Goal: Transaction & Acquisition: Book appointment/travel/reservation

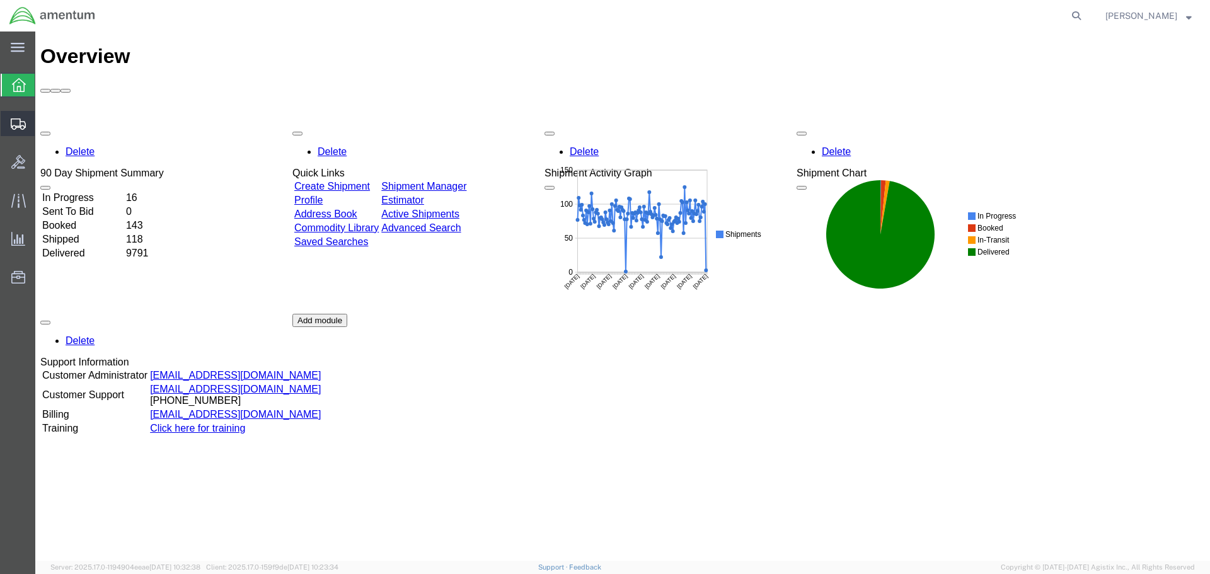
click at [0, 0] on span "Create Shipment" at bounding box center [0, 0] width 0 height 0
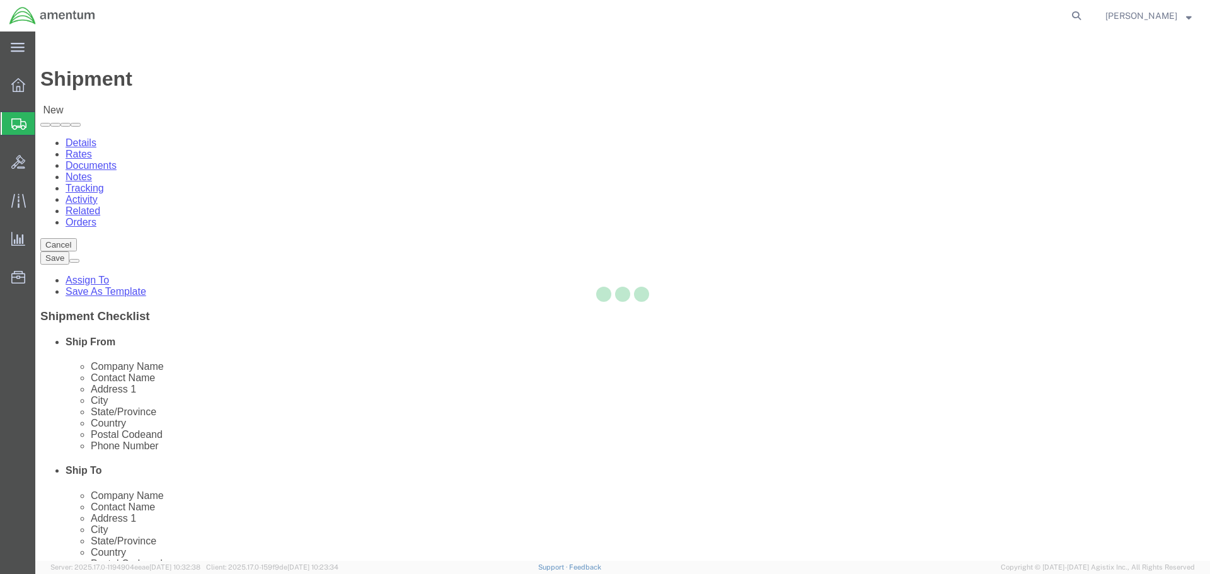
select select
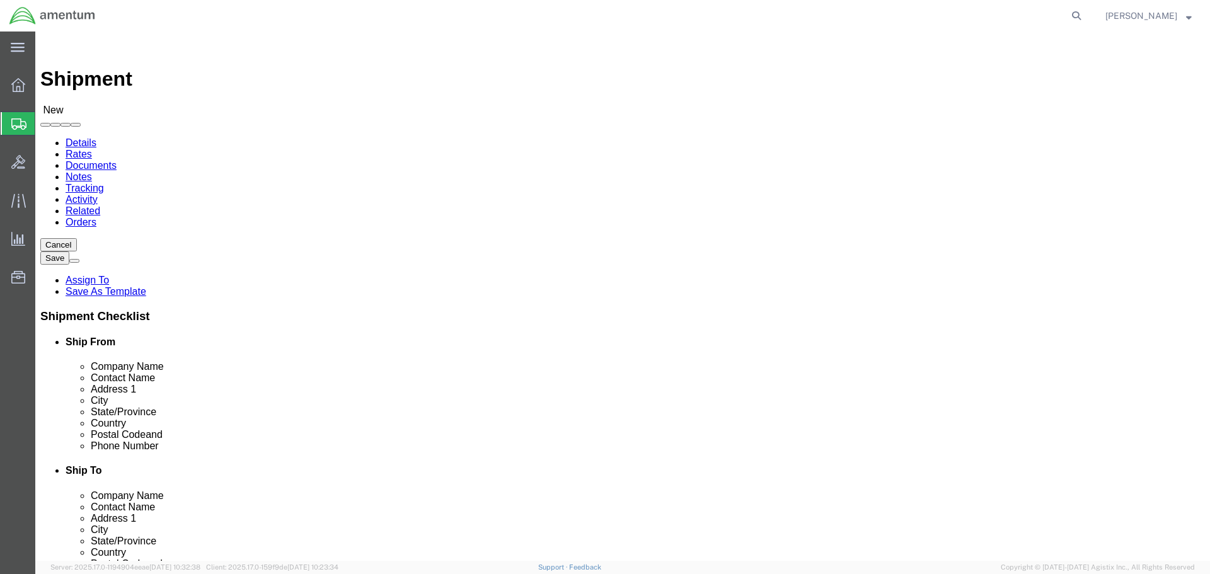
type input "eja"
select select "49930"
select select "FL"
select select "49916"
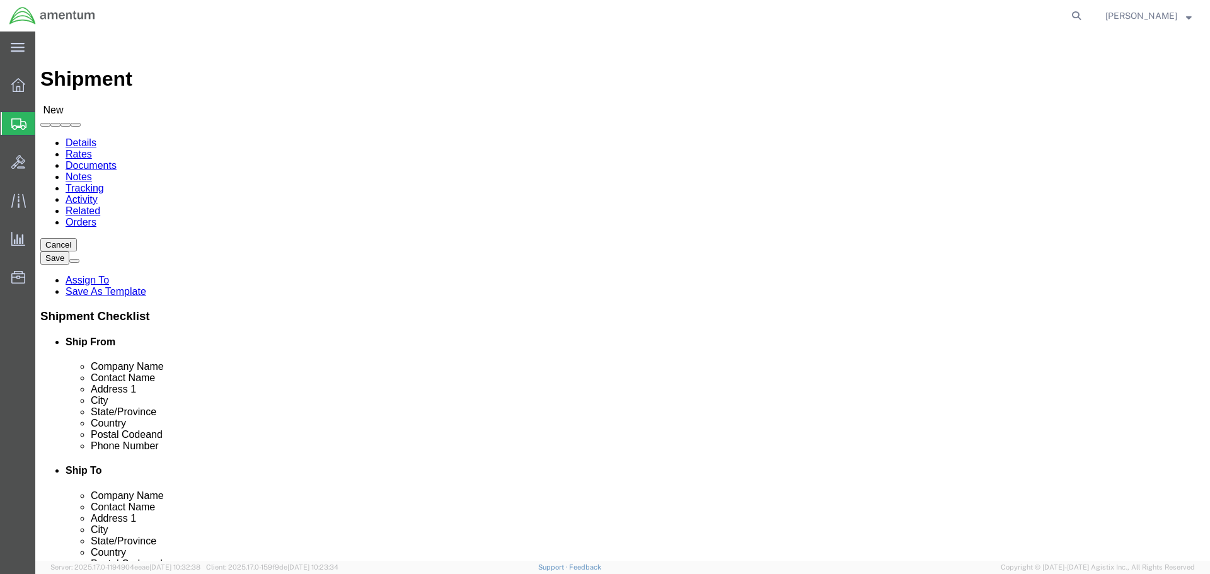
select select "OK"
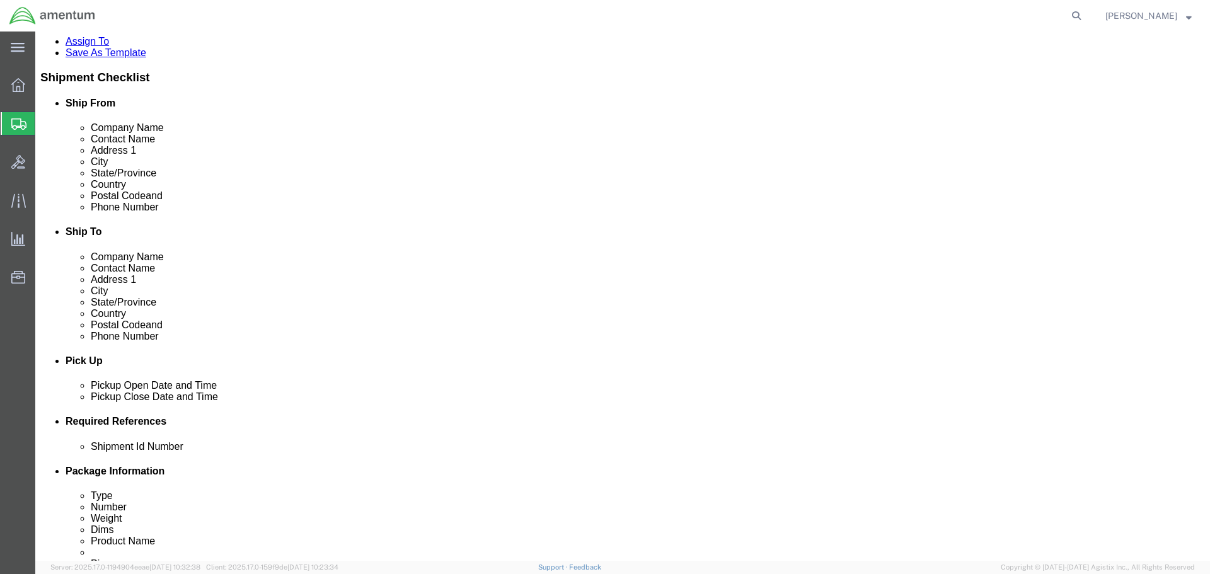
scroll to position [315, 0]
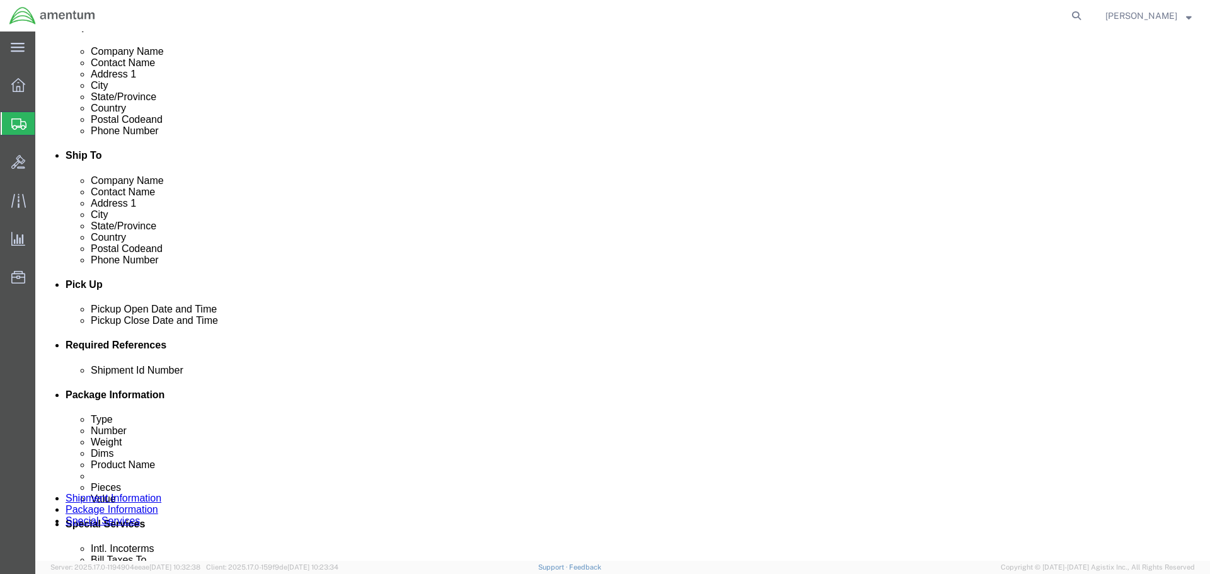
click div "[DATE] 5:00 PM"
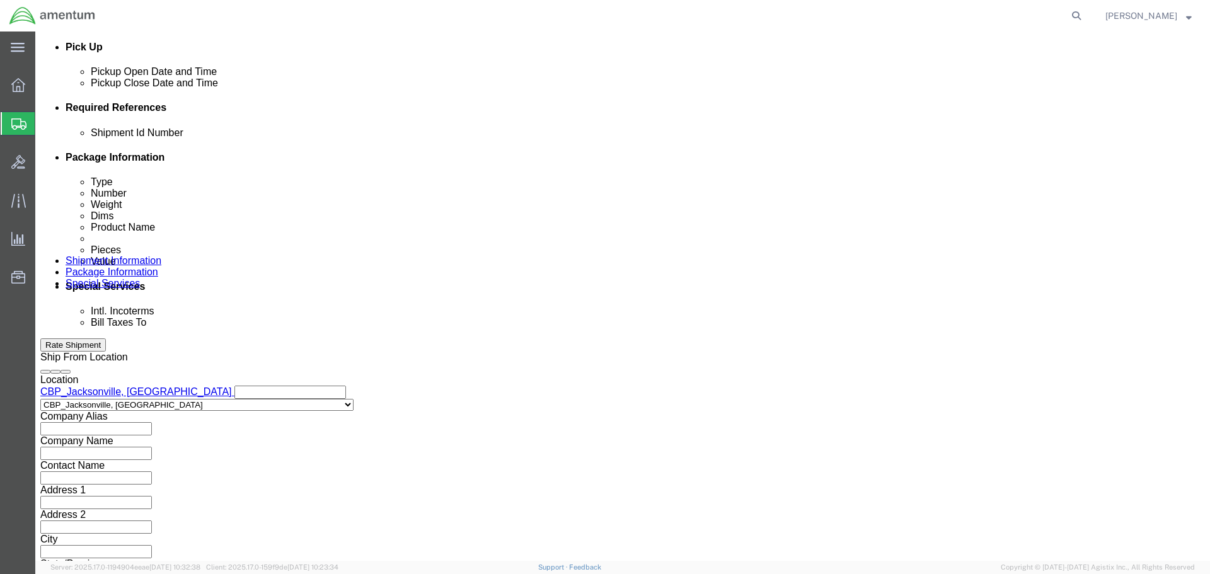
click input "5:00 PM"
type input "8:00 AM"
click button "Apply"
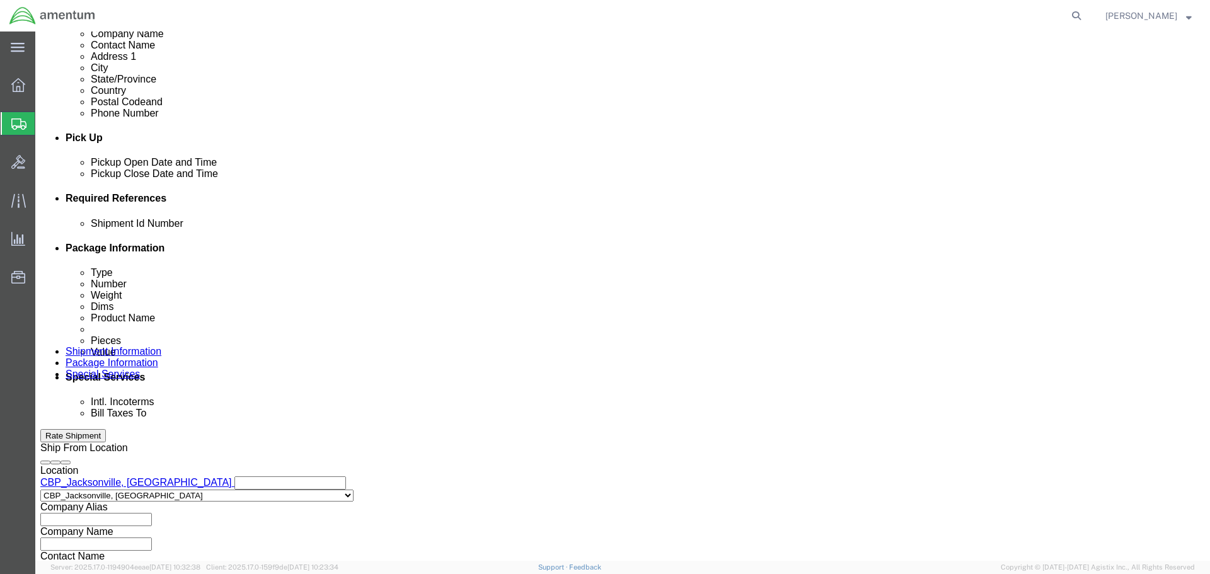
scroll to position [364, 0]
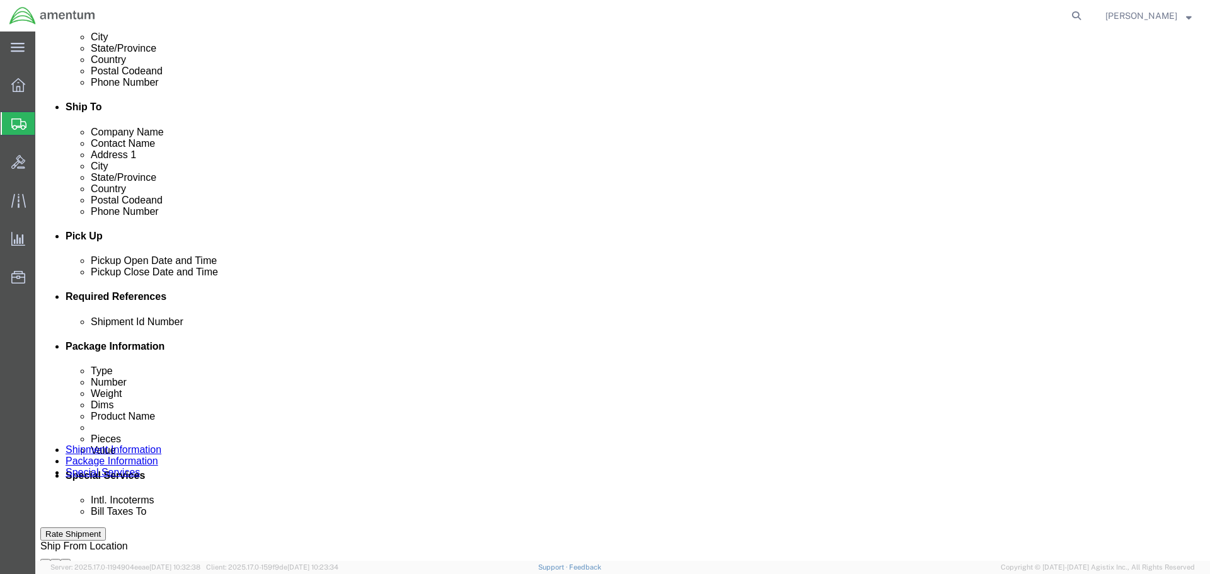
click div "[DATE] 9:00 AM"
type input "3:00 PM"
click button "Apply"
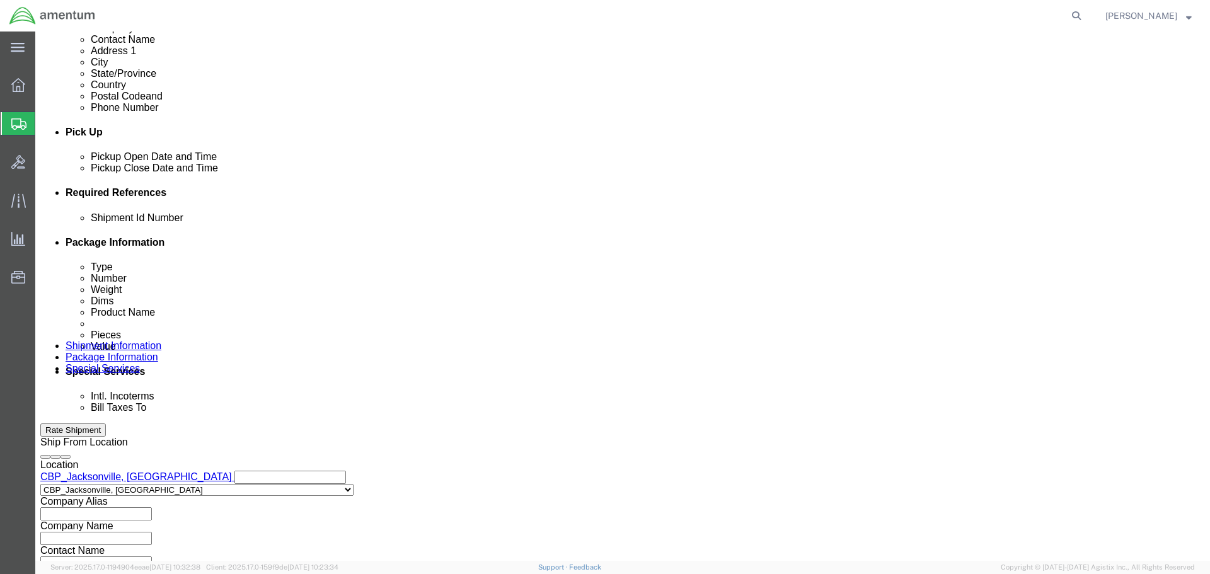
scroll to position [490, 0]
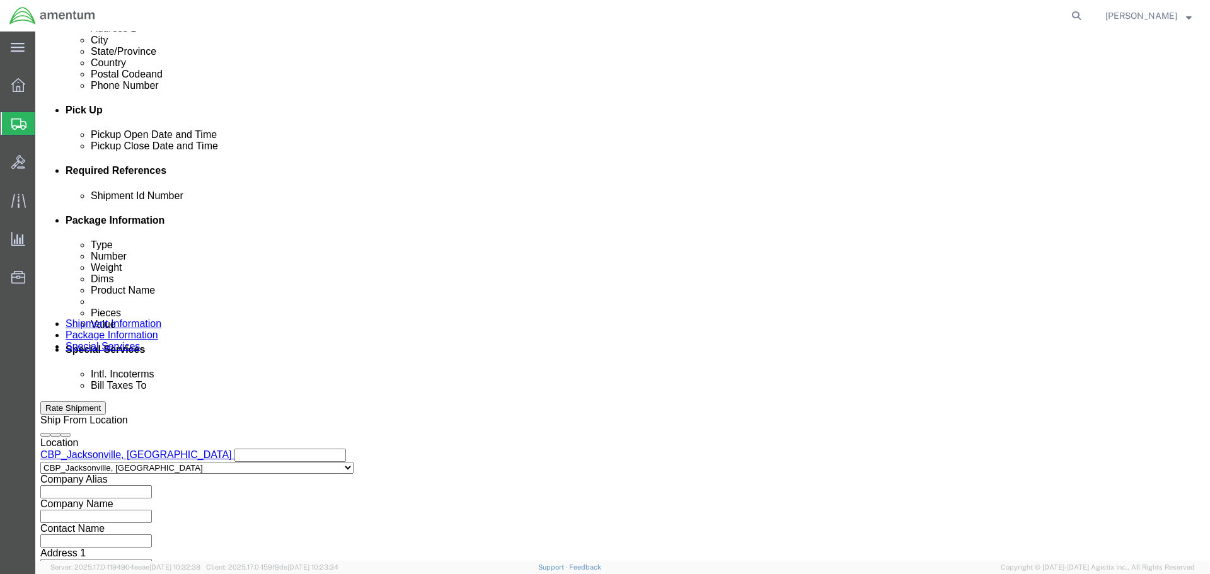
click button "Add reference"
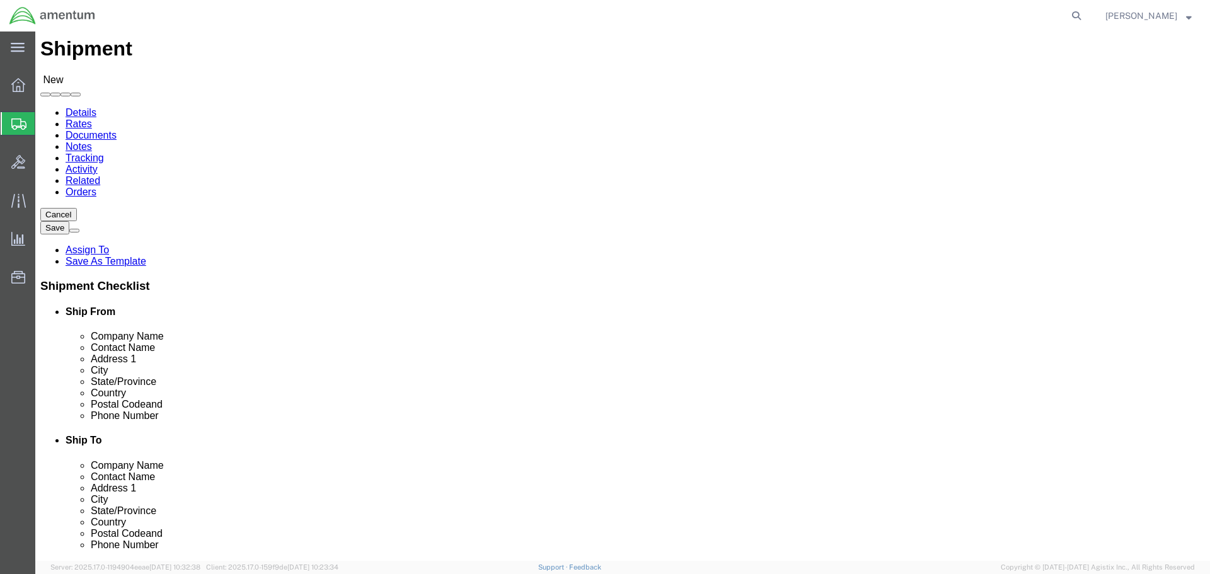
scroll to position [0, 0]
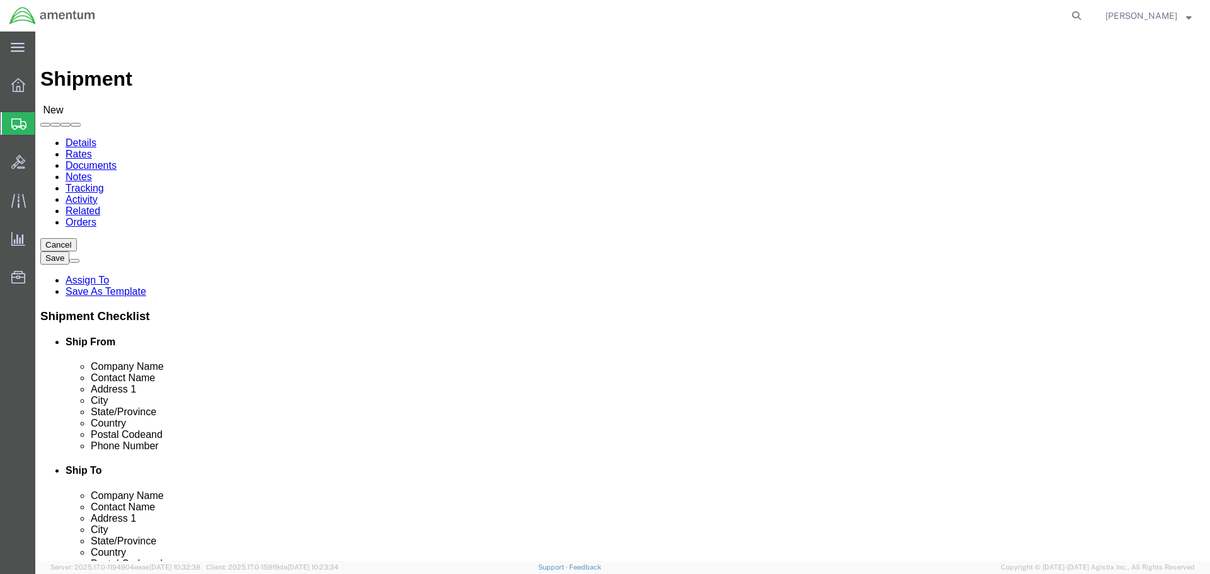
click input "text"
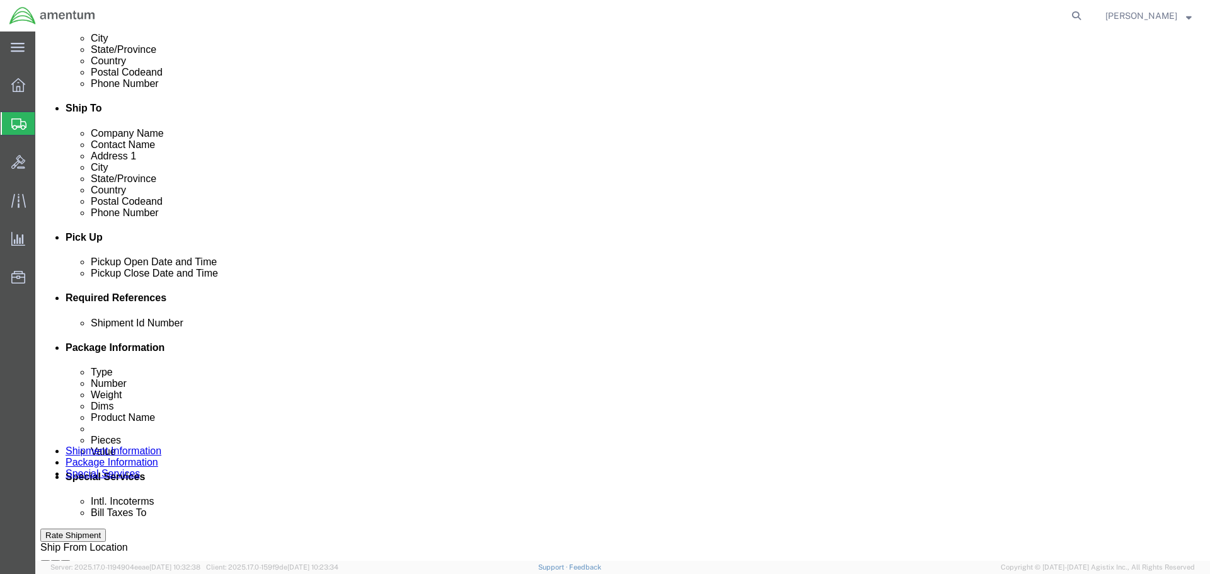
scroll to position [553, 0]
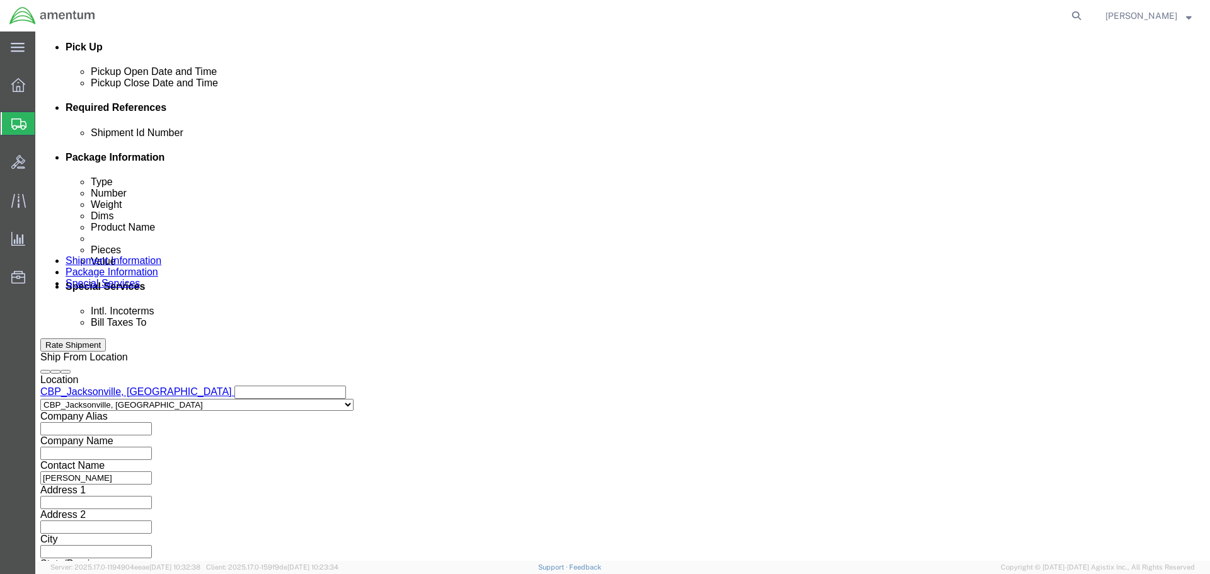
type input "[PERSON_NAME]"
click input "text"
paste input "6118.03.03.2219.000.EJA.0000"
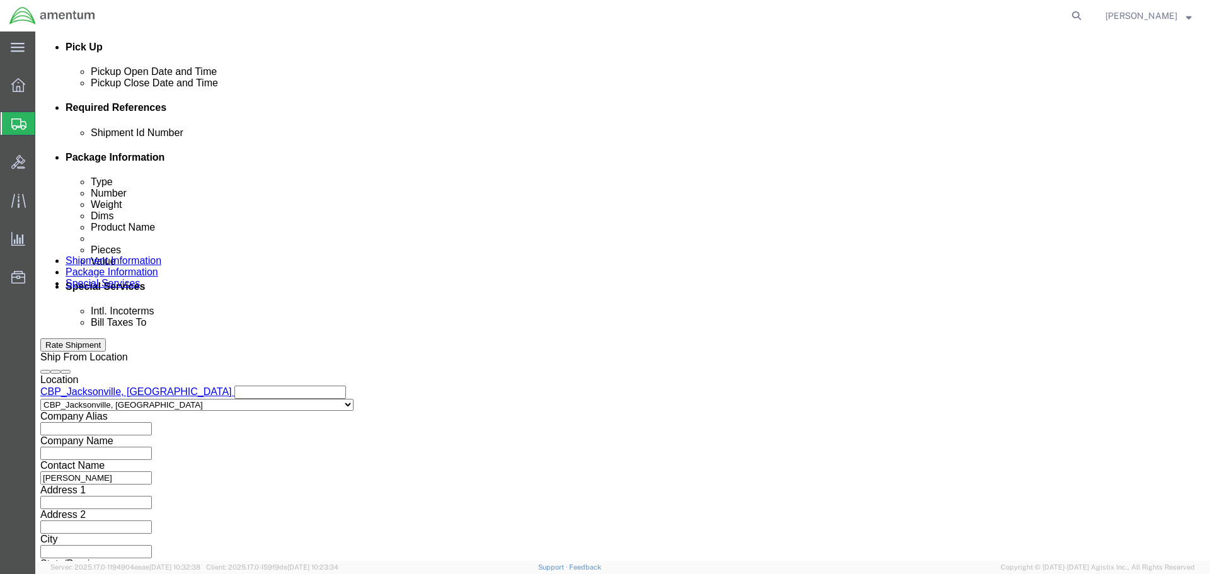
type input "6118.03.03.2219.000.EJA.0000"
click select "Select Account Type Activity ID Airline Appointment Number ASN Batch Request # …"
select select "CUSTREF"
click select "Select Account Type Activity ID Airline Appointment Number ASN Batch Request # …"
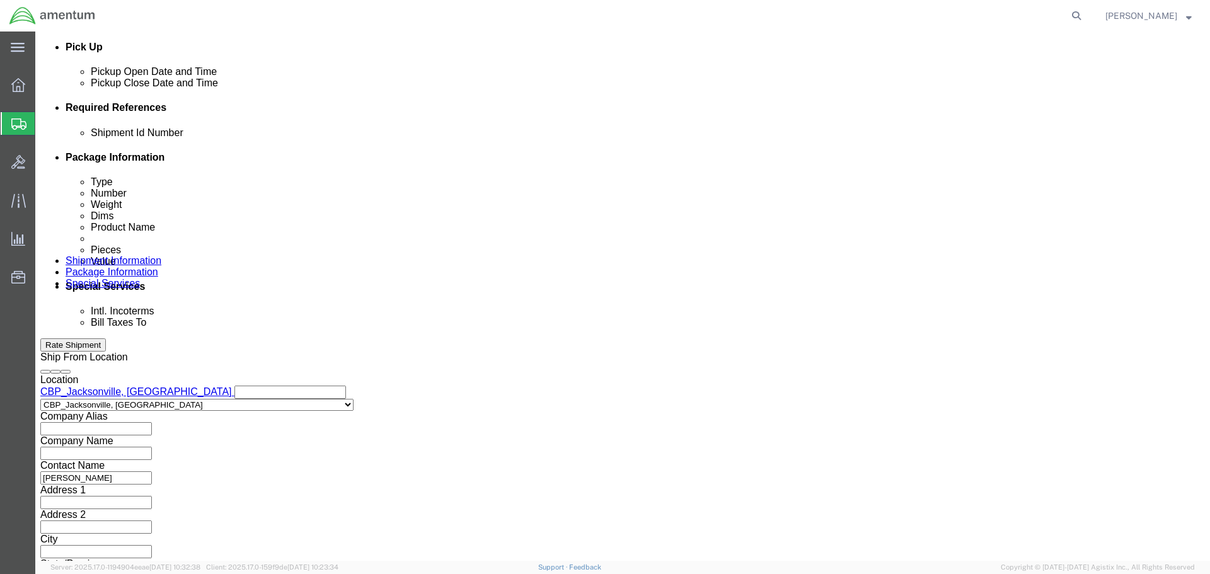
click input "text"
type input "BREAKER"
click select "Select Account Type Activity ID Airline Appointment Number ASN Batch Request # …"
select select "DEPT"
click select "Select Account Type Activity ID Airline Appointment Number ASN Batch Request # …"
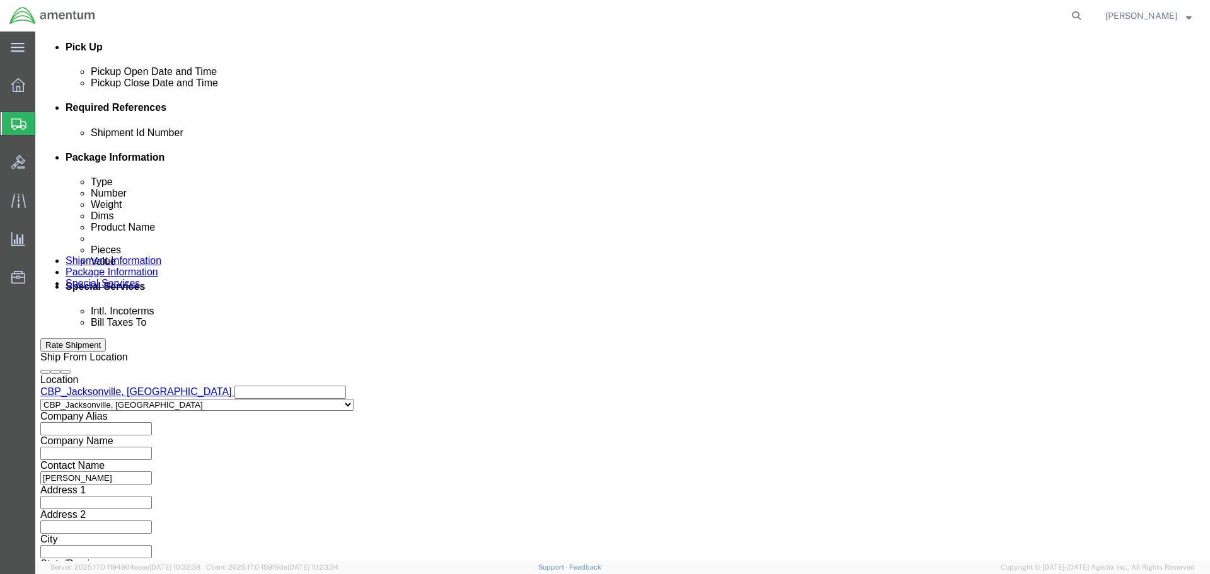
click input "text"
type input "CBP"
click button "Continue"
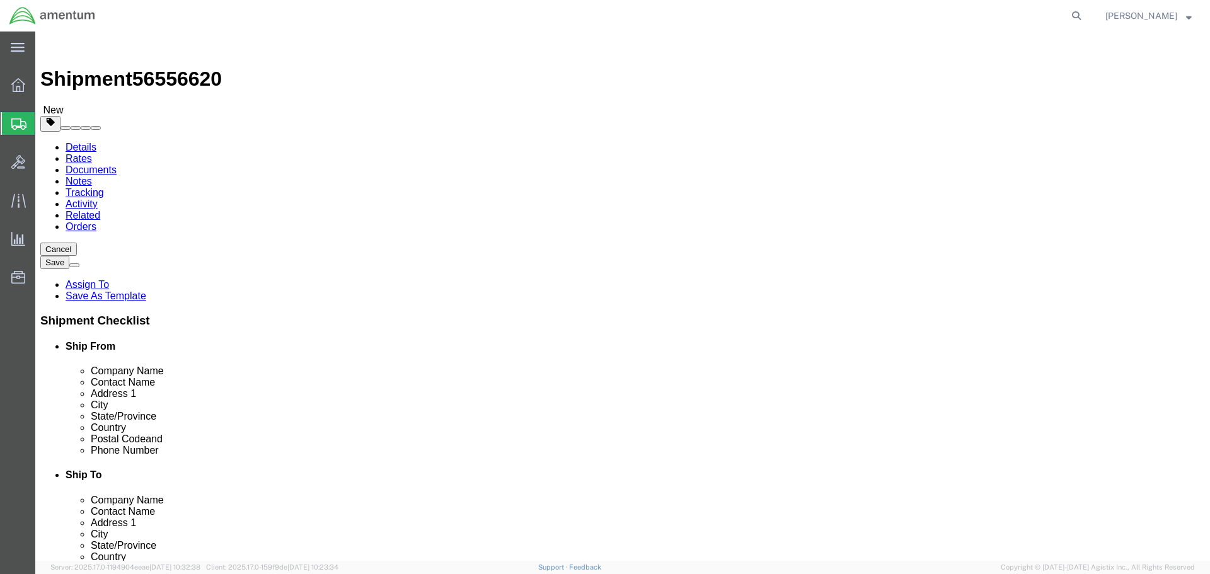
click select "Select BCK Boxes Bale(s) Basket(s) Bolt(s) Bottle(s) Buckets Bulk Bundle(s) Can…"
select select "SBX"
click select "Select BCK Boxes Bale(s) Basket(s) Bolt(s) Bottle(s) Buckets Bulk Bundle(s) Can…"
type input "12.25"
type input "11.00"
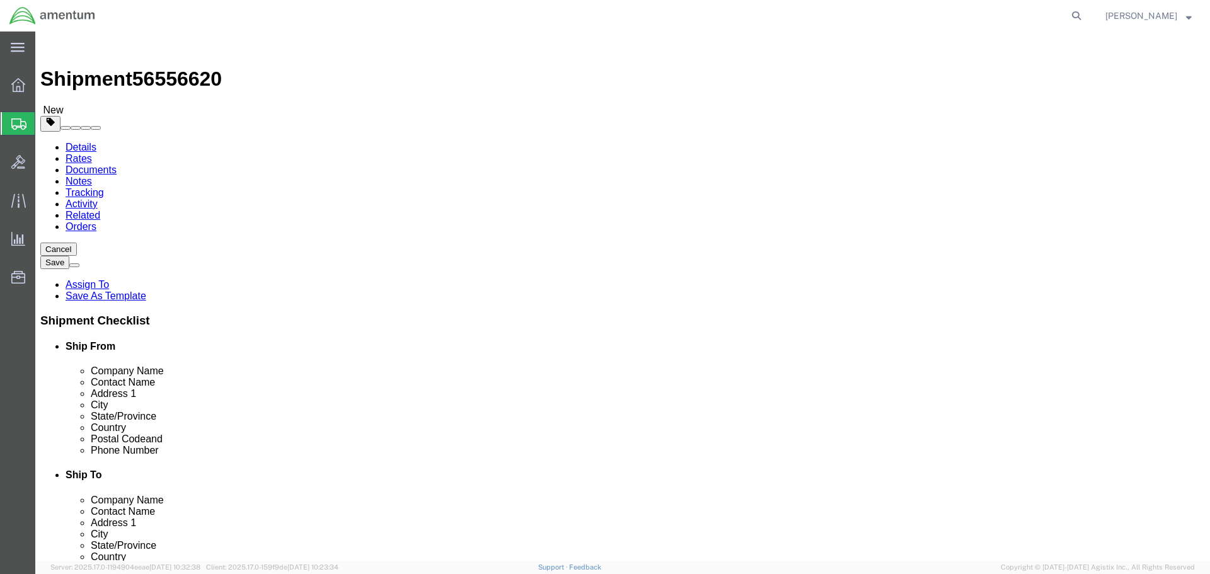
type input "1.50"
click input "0.00"
type input "1.00"
click link "Add Content"
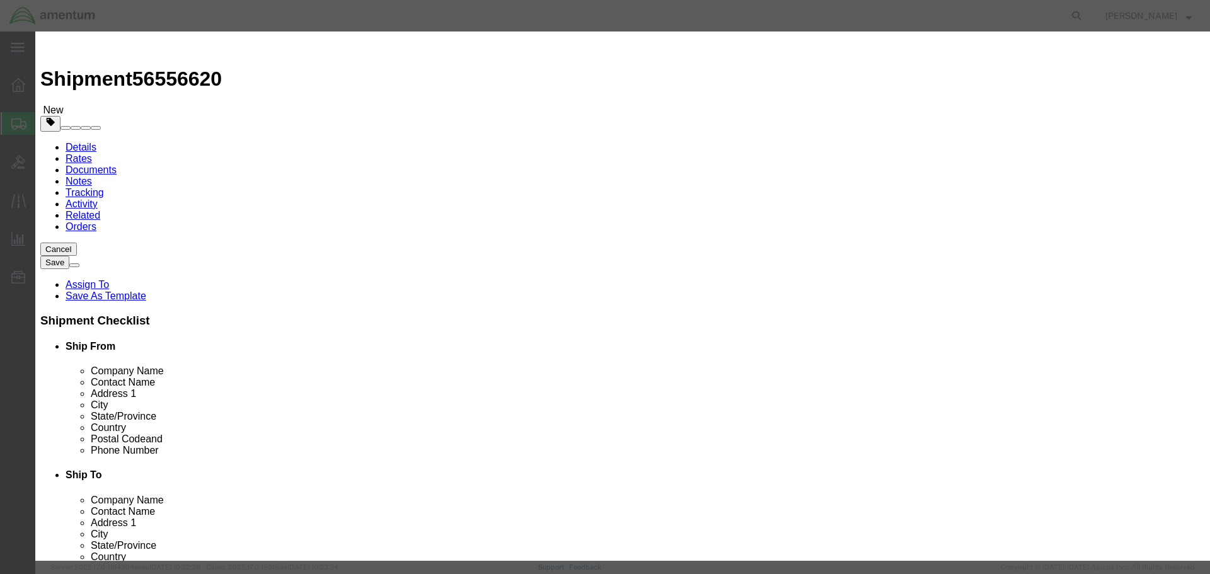
click input "text"
type input "BREAKER"
click div "Commodity library"
drag, startPoint x: 394, startPoint y: 125, endPoint x: 348, endPoint y: 121, distance: 46.2
click div "Pieces 0 Select Bag Barrels 100Board Feet Bottle Box Blister Pack Carats Can Ca…"
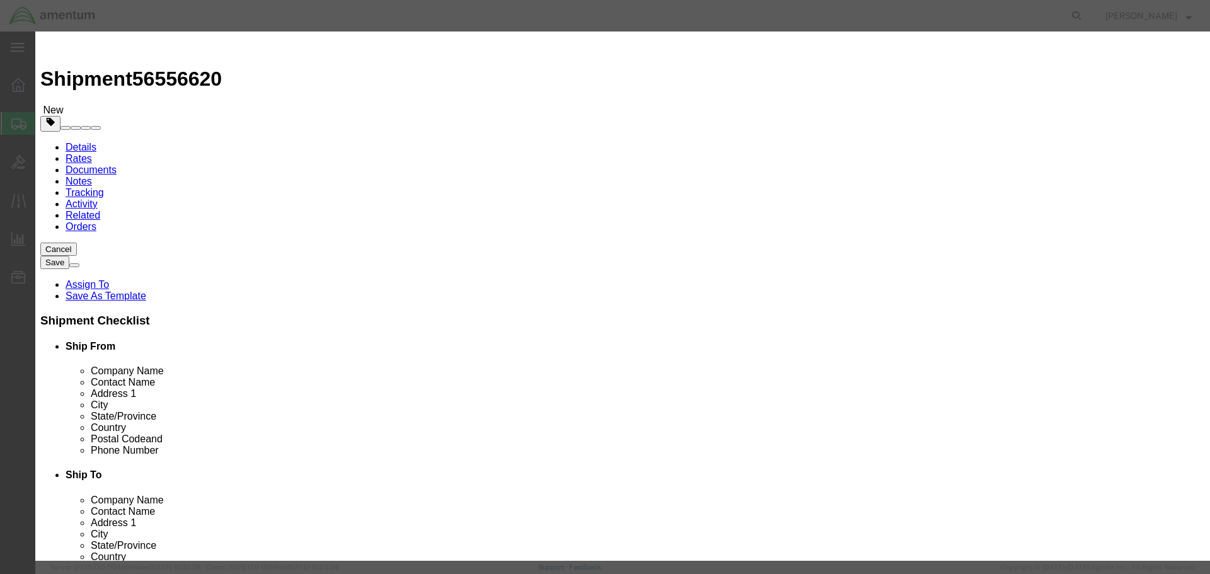
type input "1"
click input "text"
type input "50.00"
click textarea
click button "Save & Close"
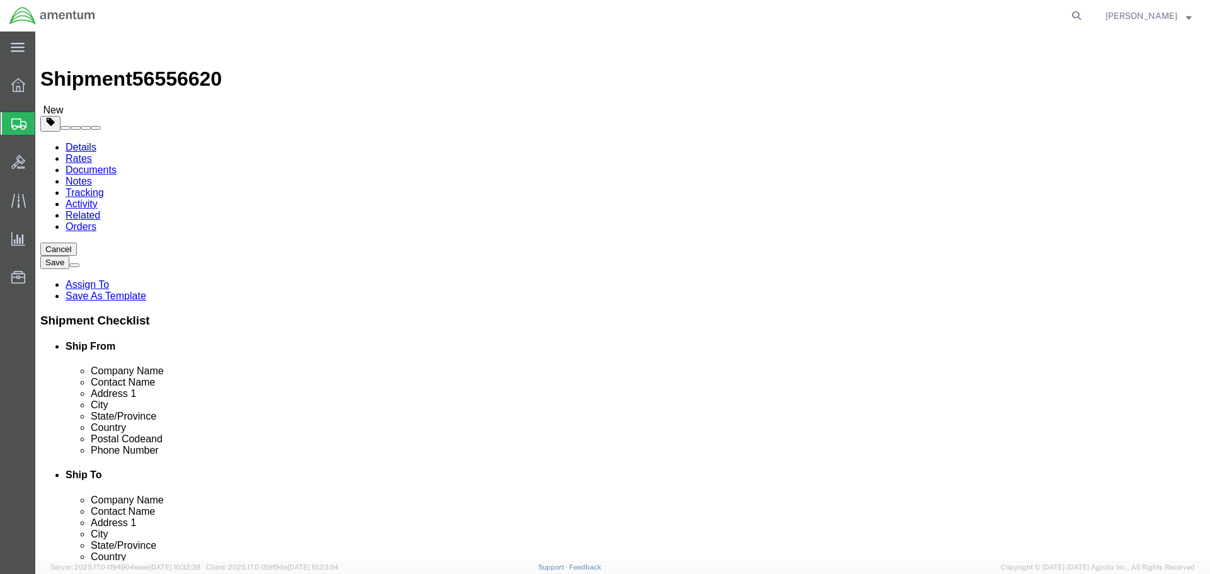
click button "Rate Shipment"
